Goal: Task Accomplishment & Management: Manage account settings

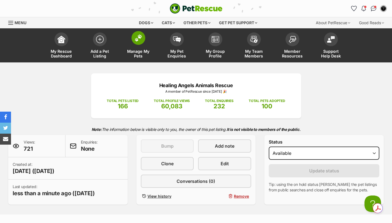
click at [141, 38] on img at bounding box center [139, 37] width 8 height 7
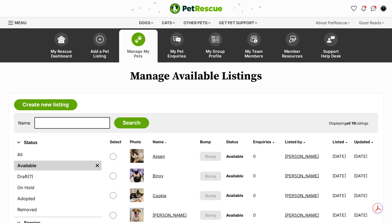
click at [141, 40] on img at bounding box center [139, 39] width 8 height 7
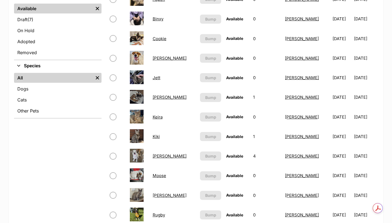
scroll to position [156, 0]
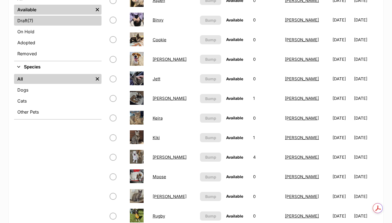
click at [37, 23] on link "Draft (7) Items" at bounding box center [58, 21] width 88 height 10
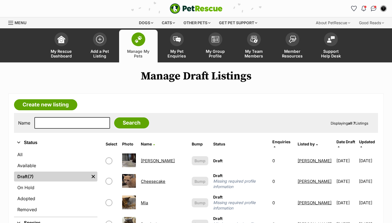
click at [138, 42] on img at bounding box center [139, 39] width 8 height 7
